Goal: Complete application form

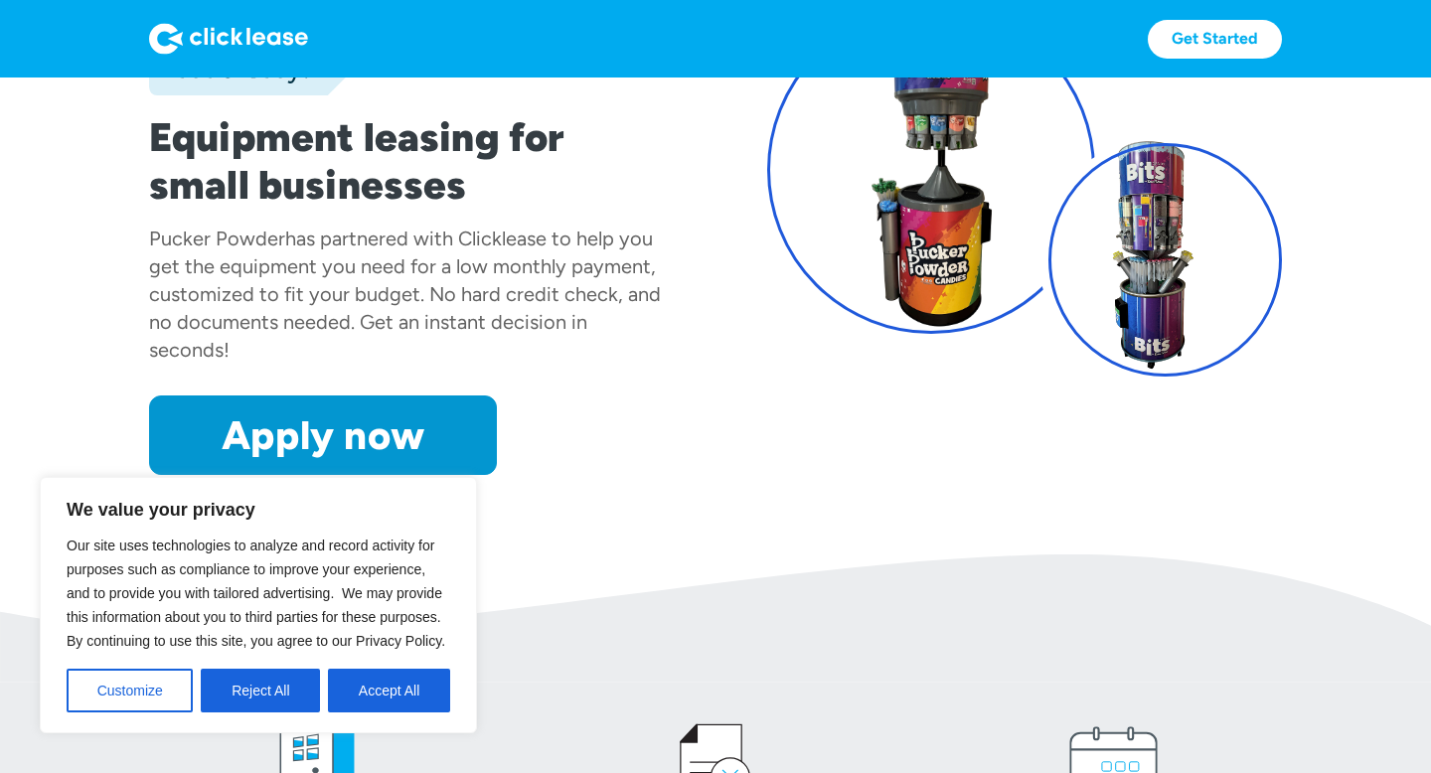
scroll to position [213, 0]
click at [388, 674] on button "Accept All" at bounding box center [389, 691] width 122 height 44
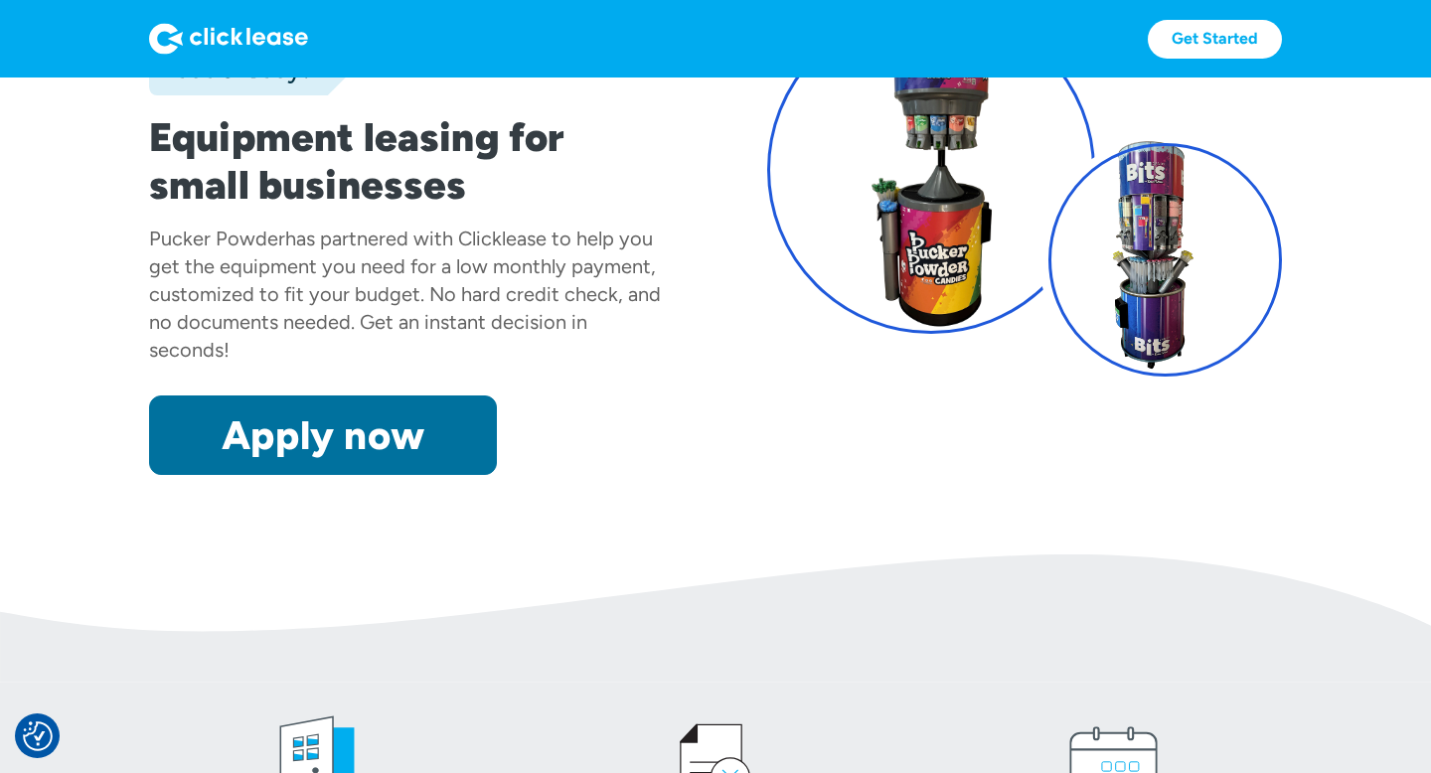
click at [369, 427] on link "Apply now" at bounding box center [323, 436] width 348 height 80
